Goal: Task Accomplishment & Management: Complete application form

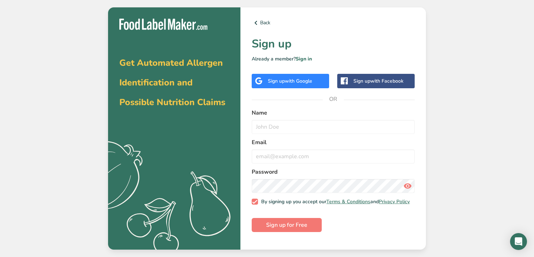
click at [294, 81] on span "with Google" at bounding box center [298, 81] width 27 height 7
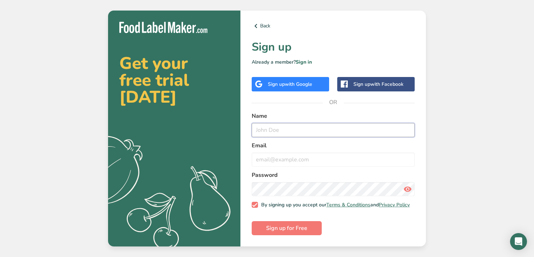
click at [297, 135] on input "text" at bounding box center [333, 130] width 163 height 14
type input "[PERSON_NAME]"
click at [299, 161] on input "email" at bounding box center [333, 160] width 163 height 14
type input "F"
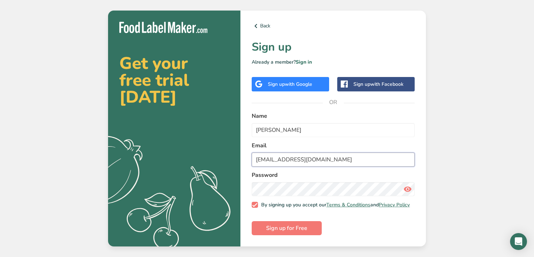
type input "[EMAIL_ADDRESS][DOMAIN_NAME]"
click at [280, 231] on span "Sign up for Free" at bounding box center [286, 228] width 41 height 8
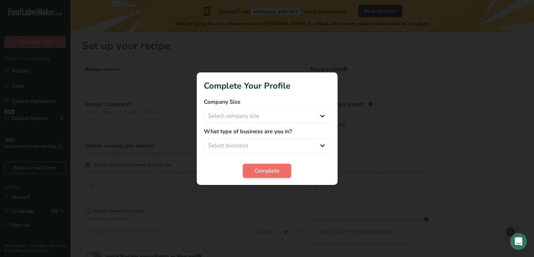
click at [276, 175] on span "Complete" at bounding box center [266, 171] width 25 height 8
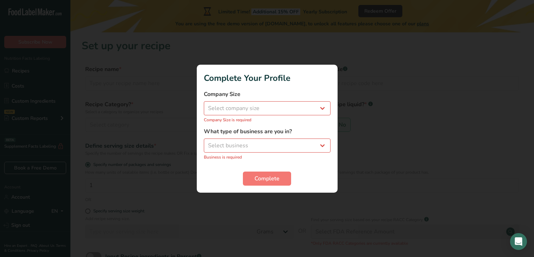
click at [210, 115] on div "Company Size Select company size Fewer than 10 Employees 10 to 50 Employees 51 …" at bounding box center [267, 106] width 127 height 33
click at [224, 112] on select "Select company size Fewer than 10 Employees 10 to 50 Employees 51 to 500 Employ…" at bounding box center [267, 108] width 127 height 14
select select "1"
click at [204, 105] on select "Select company size Fewer than 10 Employees 10 to 50 Employees 51 to 500 Employ…" at bounding box center [267, 108] width 127 height 14
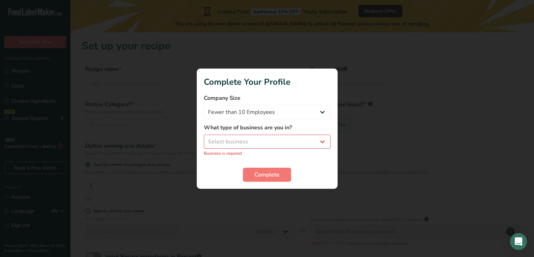
click at [221, 131] on label "What type of business are you in?" at bounding box center [267, 127] width 127 height 8
click at [226, 138] on select "Select business Packaged Food Manufacturer Restaurant & Cafe Bakery Meal Plans …" at bounding box center [267, 142] width 127 height 14
select select "2"
click at [204, 138] on select "Select business Packaged Food Manufacturer Restaurant & Cafe Bakery Meal Plans …" at bounding box center [267, 142] width 127 height 14
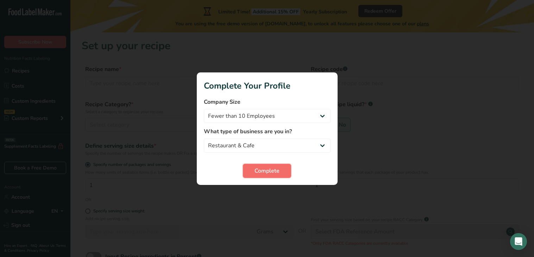
click at [255, 169] on span "Complete" at bounding box center [266, 171] width 25 height 8
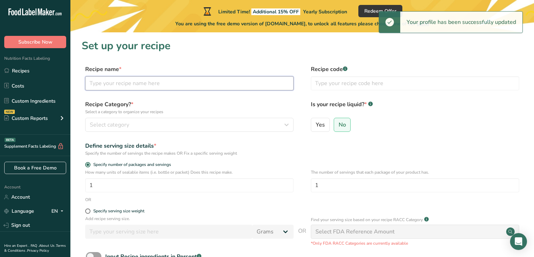
click at [139, 81] on input "text" at bounding box center [189, 83] width 208 height 14
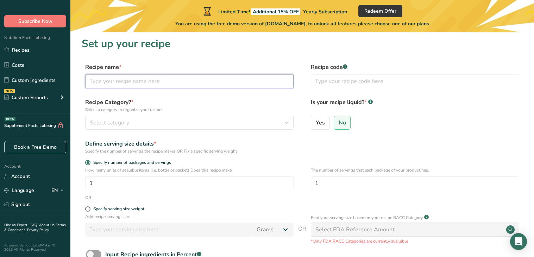
scroll to position [12, 0]
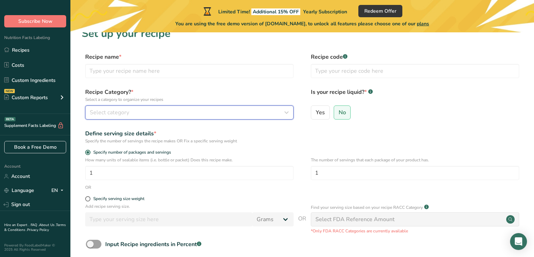
click at [250, 114] on div "Select category" at bounding box center [187, 112] width 195 height 8
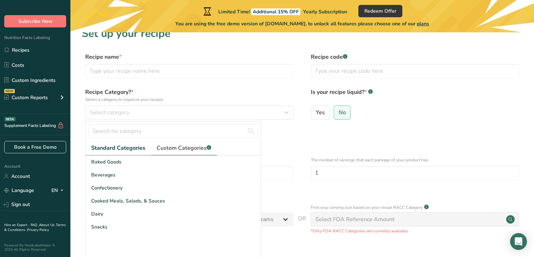
click at [184, 145] on span "Custom Categories .a-a{fill:#347362;}.b-a{fill:#fff;}" at bounding box center [184, 148] width 55 height 8
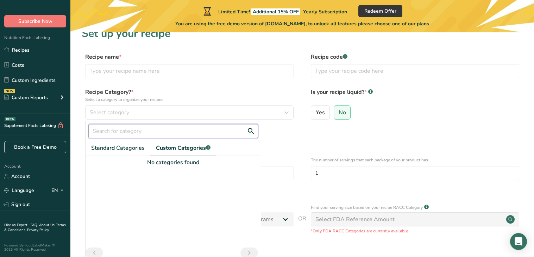
click at [141, 133] on input "text" at bounding box center [173, 131] width 170 height 14
type input "p"
